Goal: Communication & Community: Answer question/provide support

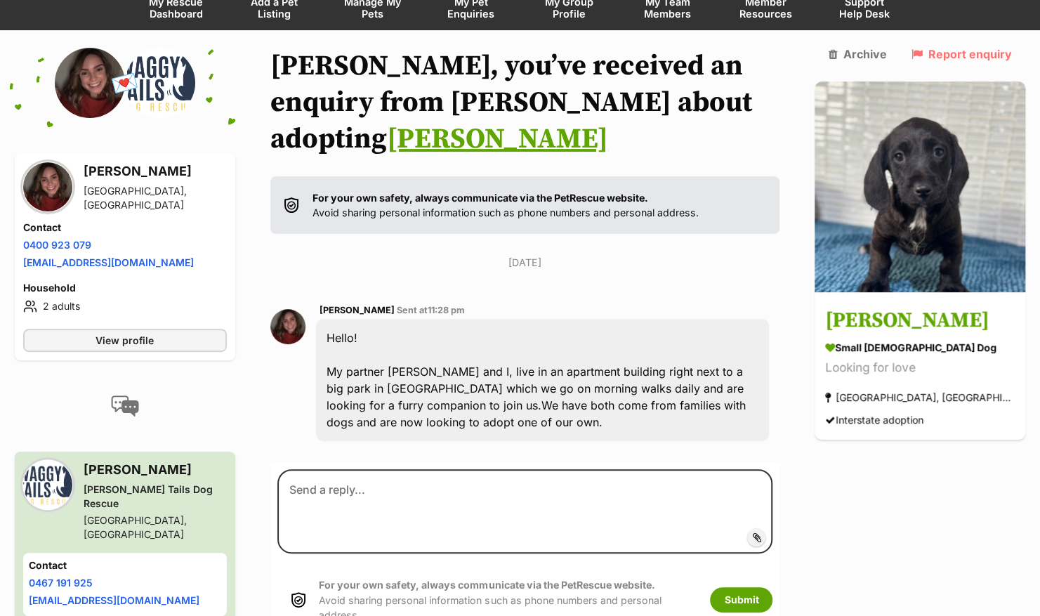
scroll to position [156, 0]
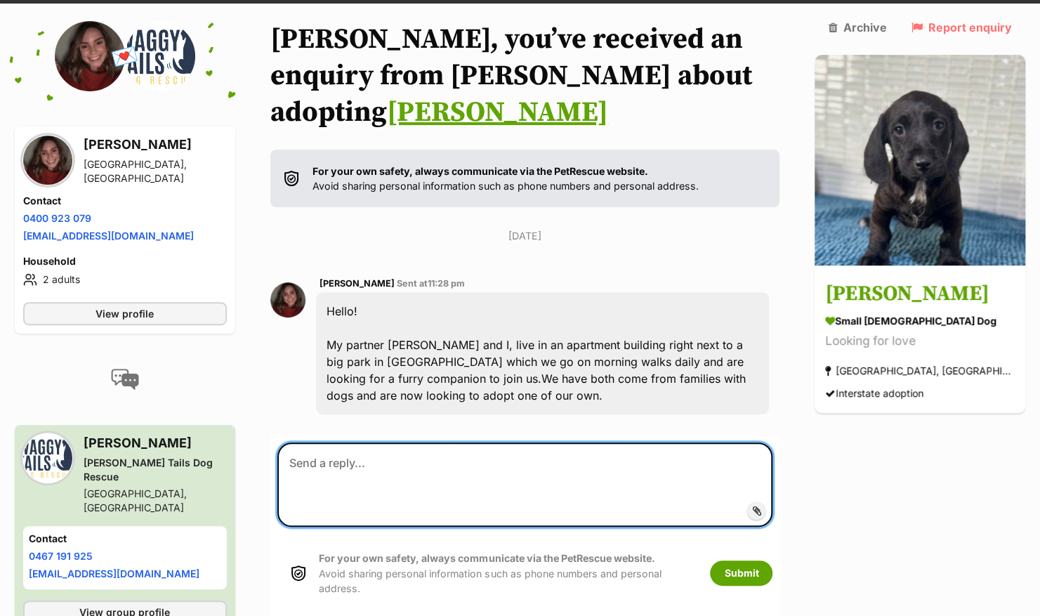
drag, startPoint x: 395, startPoint y: 445, endPoint x: 388, endPoint y: 431, distance: 16.0
click at [393, 442] on textarea at bounding box center [525, 484] width 496 height 84
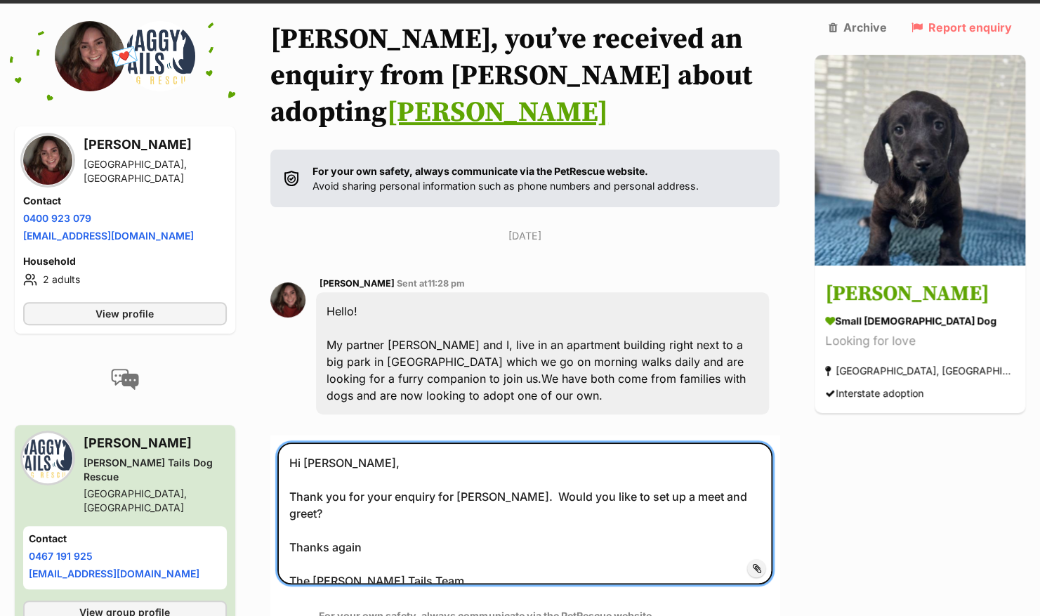
type textarea "Hi Hannah, Thank you for your enquiry for Dudley. Would you like to set up a me…"
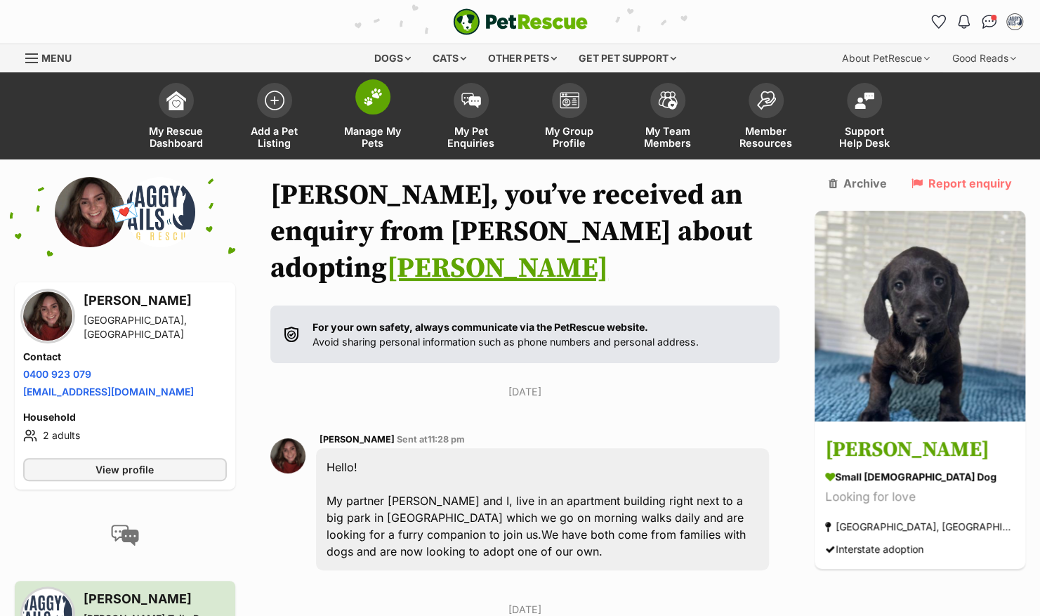
click at [376, 103] on img at bounding box center [373, 97] width 20 height 18
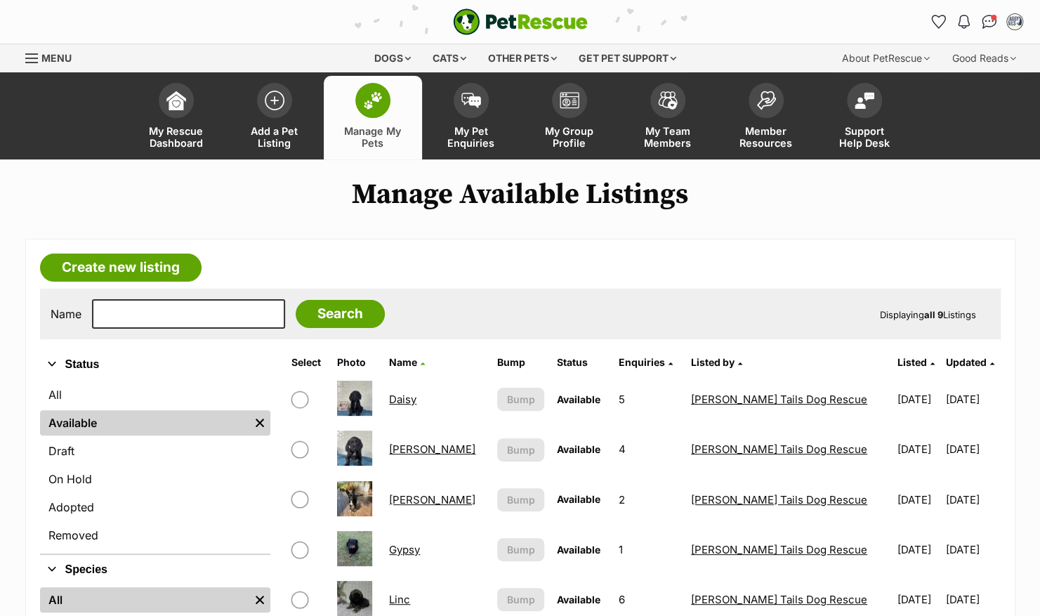
click at [382, 111] on span at bounding box center [372, 100] width 35 height 35
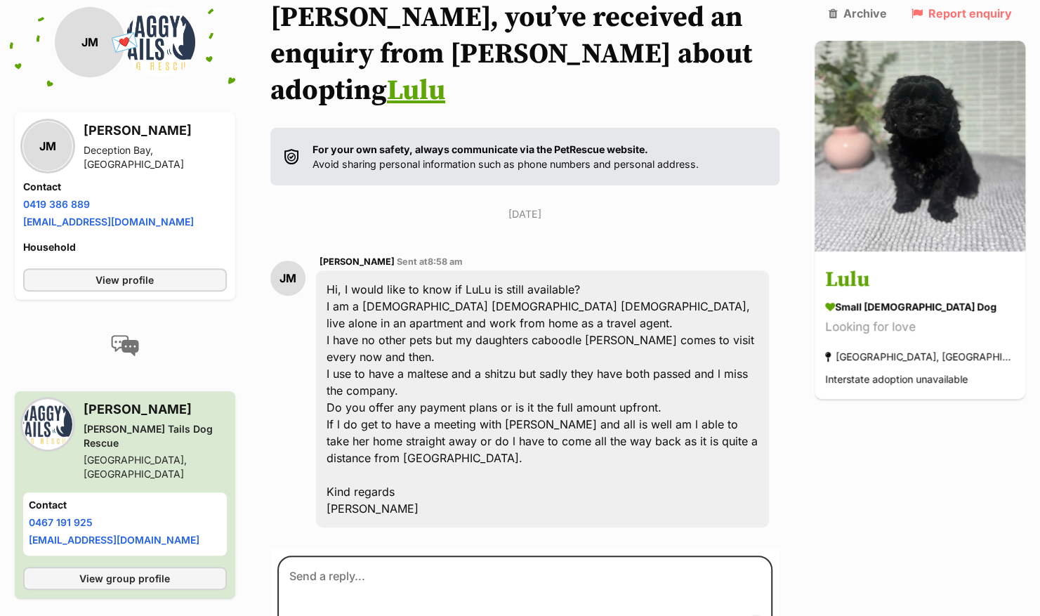
scroll to position [223, 0]
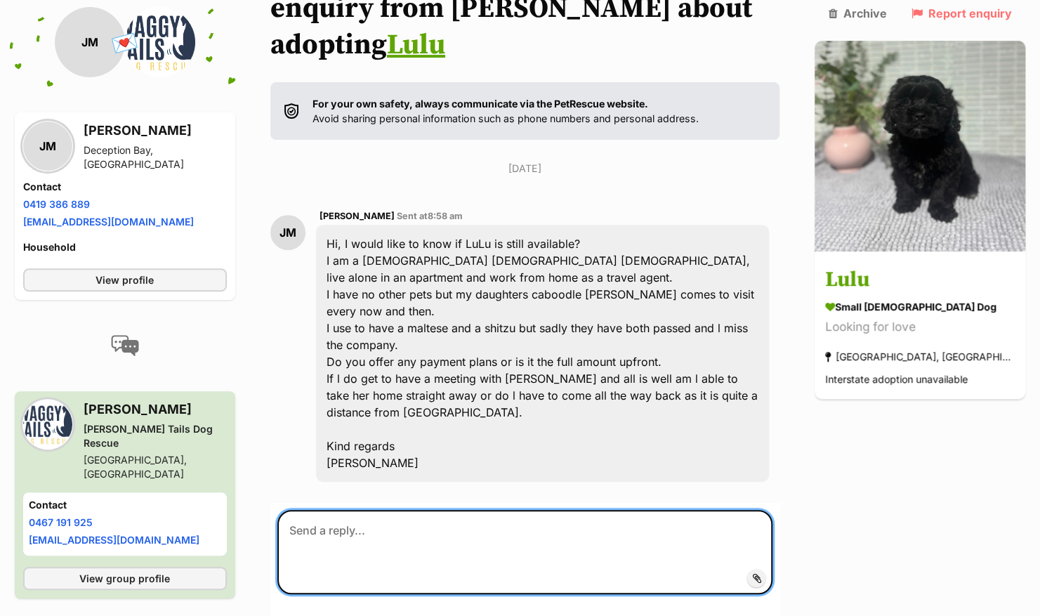
click at [551, 510] on textarea at bounding box center [525, 552] width 496 height 84
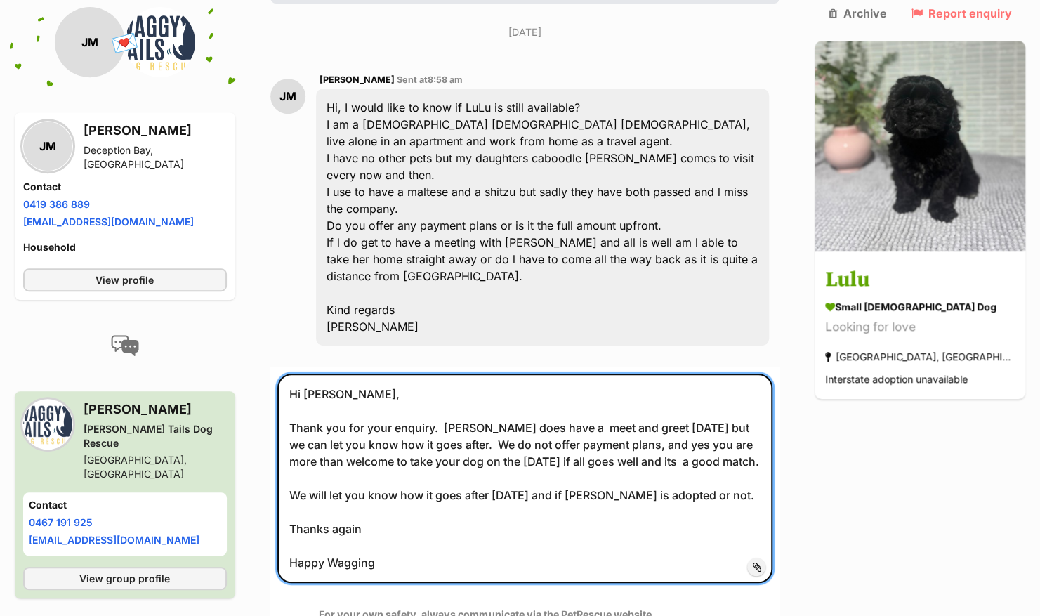
scroll to position [487, 0]
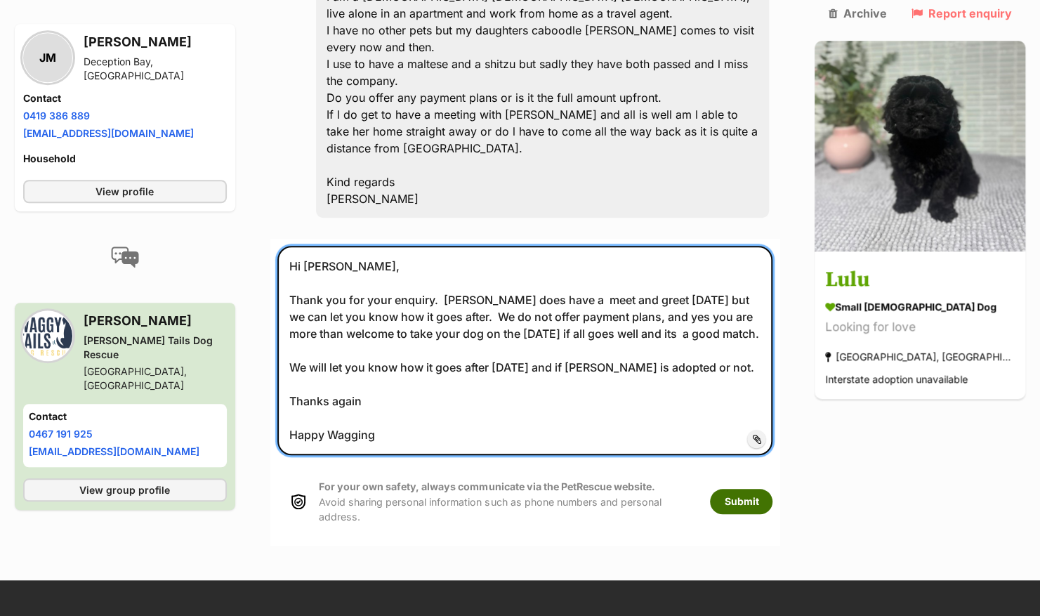
type textarea "Hi Jo, Thank you for your enquiry. Lulu does have a meet and greet Saturday but…"
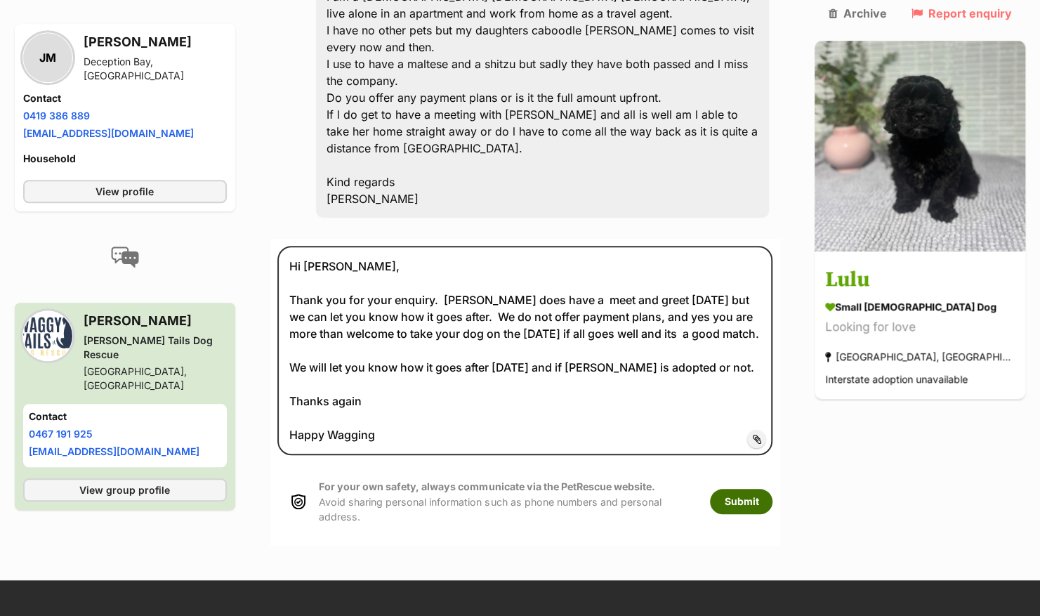
click at [766, 489] on button "Submit" at bounding box center [741, 501] width 63 height 25
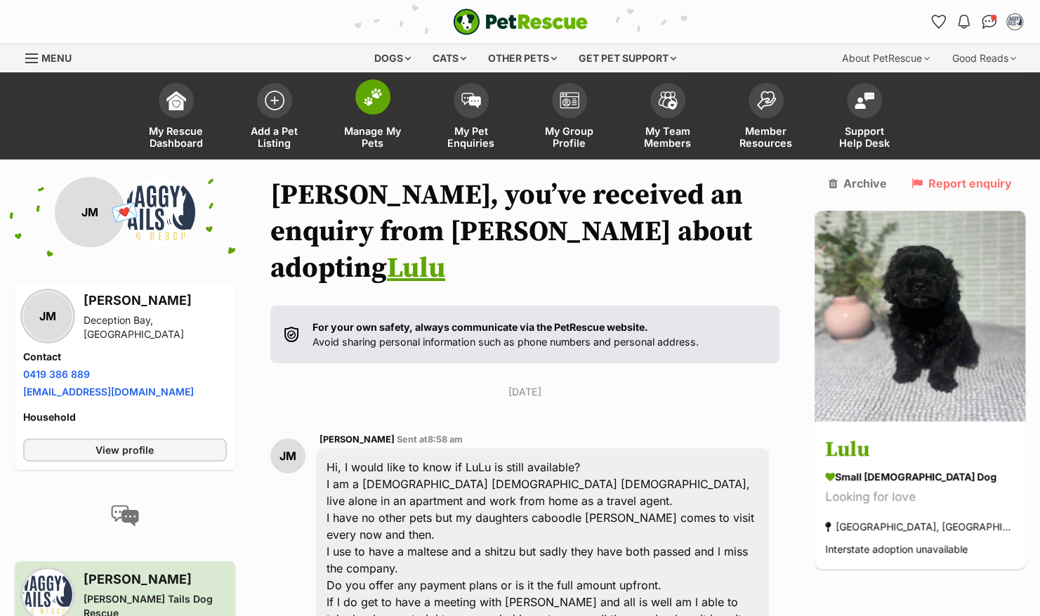
click at [378, 98] on img at bounding box center [373, 97] width 20 height 18
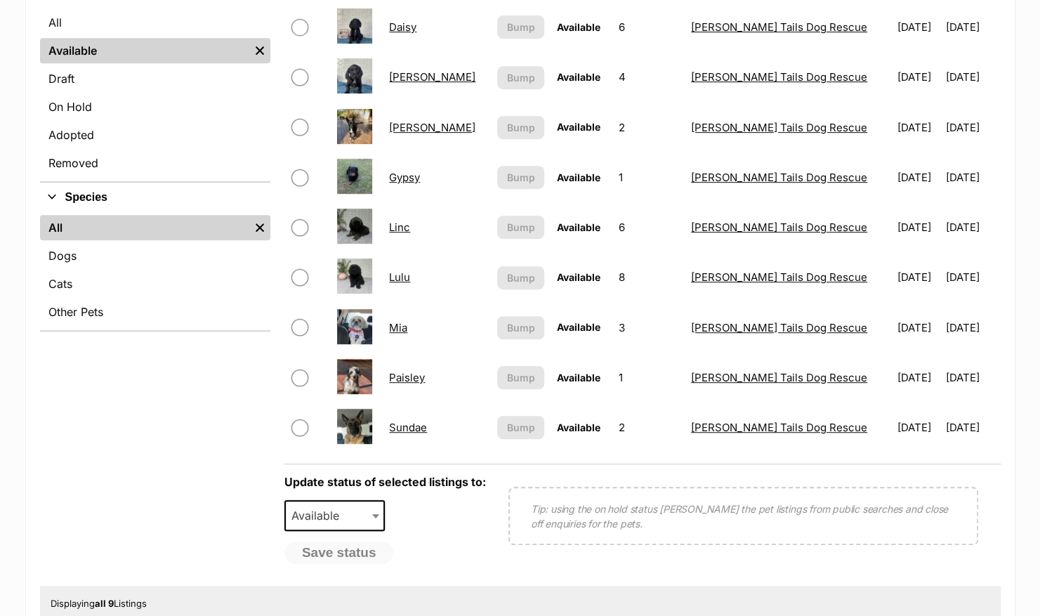
scroll to position [351, 0]
